Goal: Information Seeking & Learning: Learn about a topic

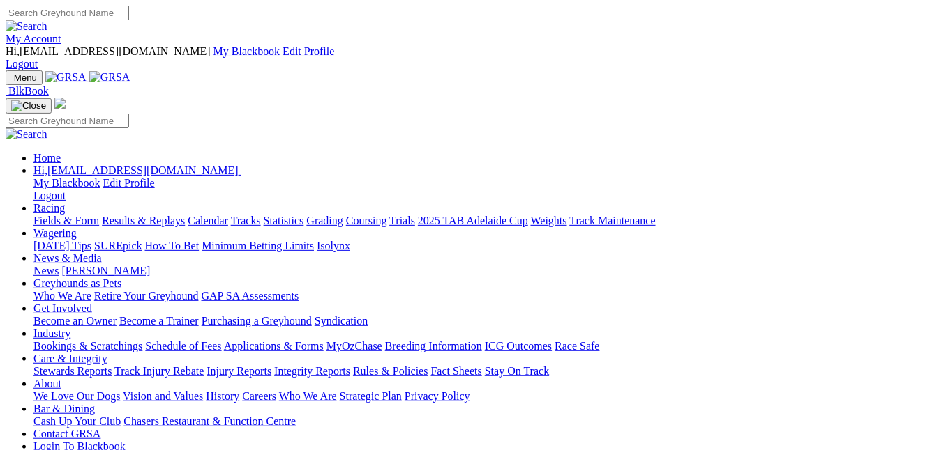
click at [65, 202] on link "Racing" at bounding box center [48, 208] width 31 height 12
click at [42, 215] on link "Fields & Form" at bounding box center [66, 221] width 66 height 12
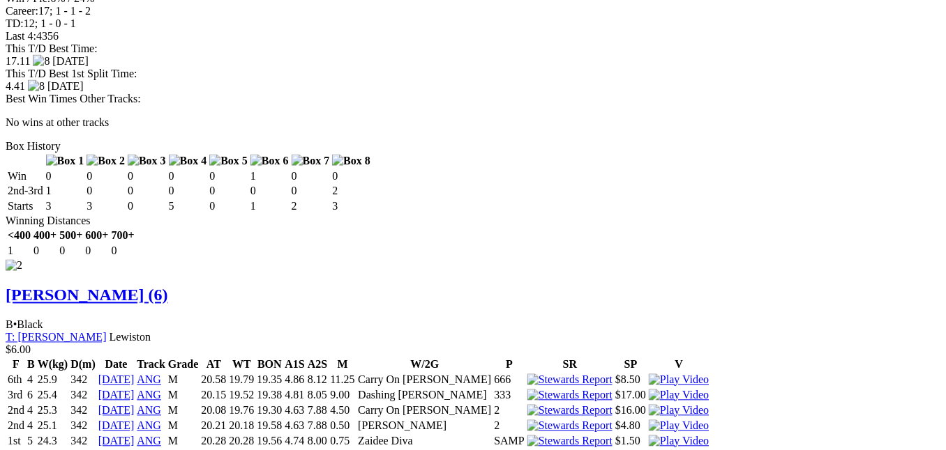
scroll to position [1952, 0]
